Goal: Transaction & Acquisition: Download file/media

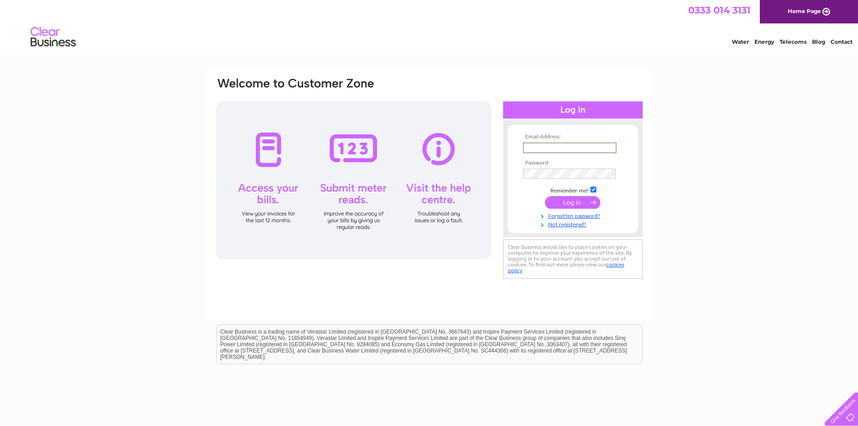
click at [574, 145] on input "text" at bounding box center [570, 147] width 94 height 11
type input "thecsmproperties@outlook.com"
click at [587, 198] on input "submit" at bounding box center [572, 201] width 55 height 13
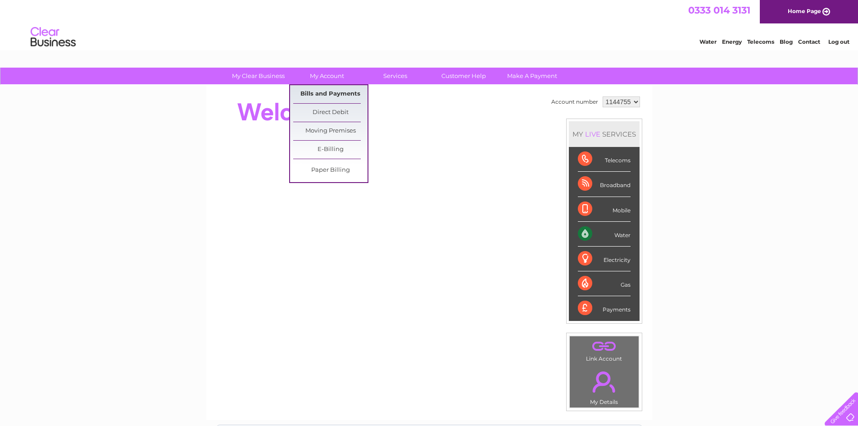
click at [327, 93] on link "Bills and Payments" at bounding box center [330, 94] width 74 height 18
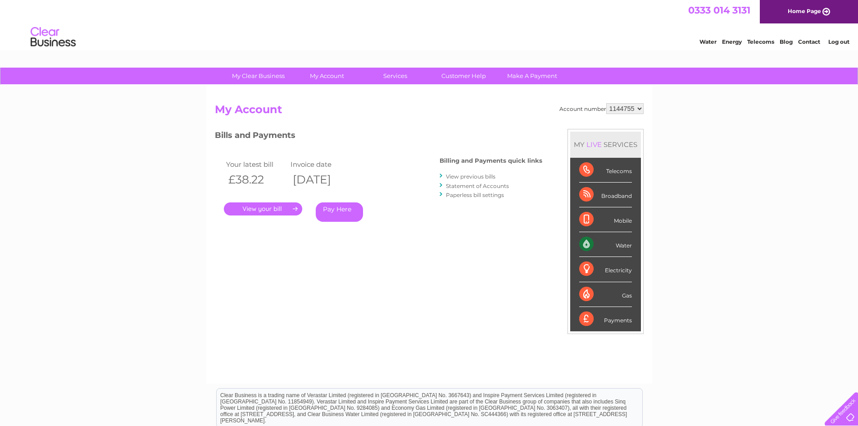
click at [259, 212] on link "." at bounding box center [263, 208] width 78 height 13
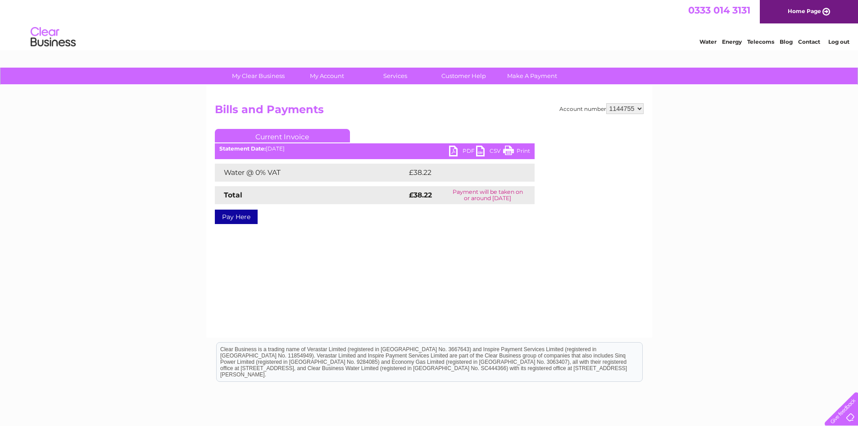
click at [468, 147] on link "PDF" at bounding box center [462, 151] width 27 height 13
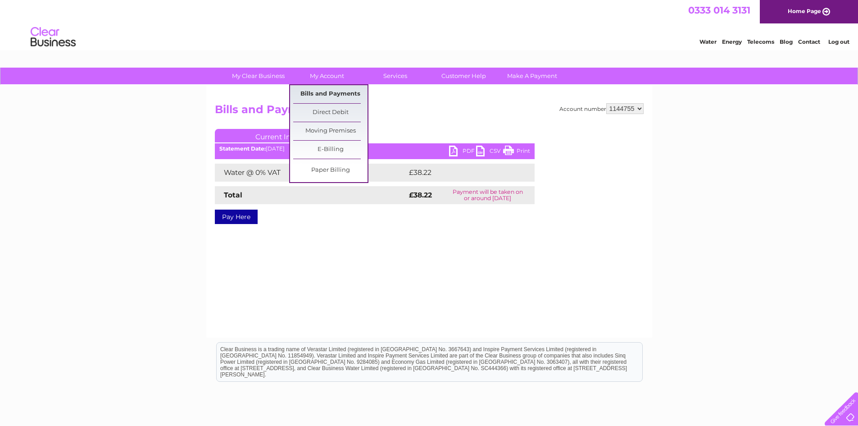
click at [330, 94] on link "Bills and Payments" at bounding box center [330, 94] width 74 height 18
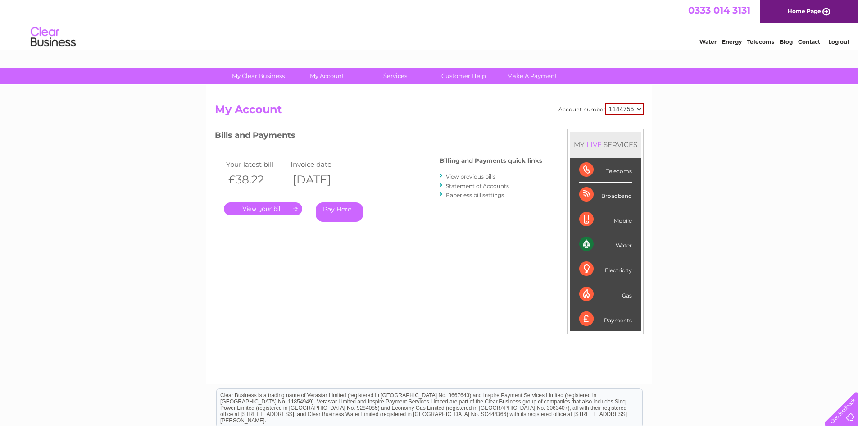
click at [468, 173] on link "View previous bills" at bounding box center [471, 176] width 50 height 7
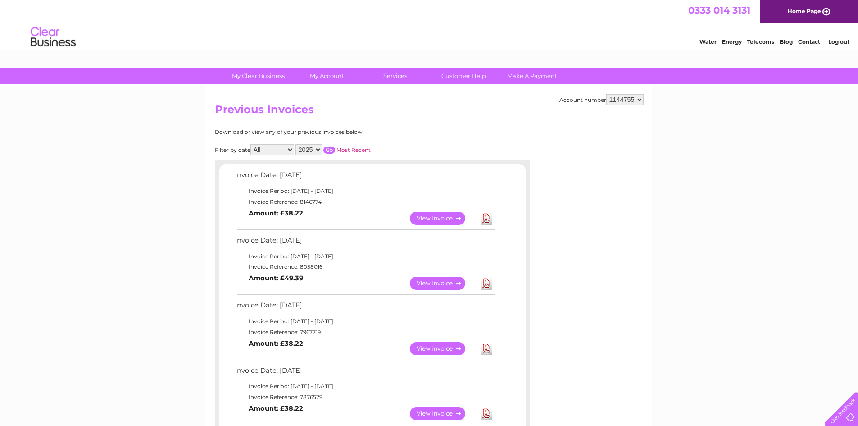
click at [487, 283] on link "Download" at bounding box center [486, 283] width 11 height 13
